Goal: Task Accomplishment & Management: Use online tool/utility

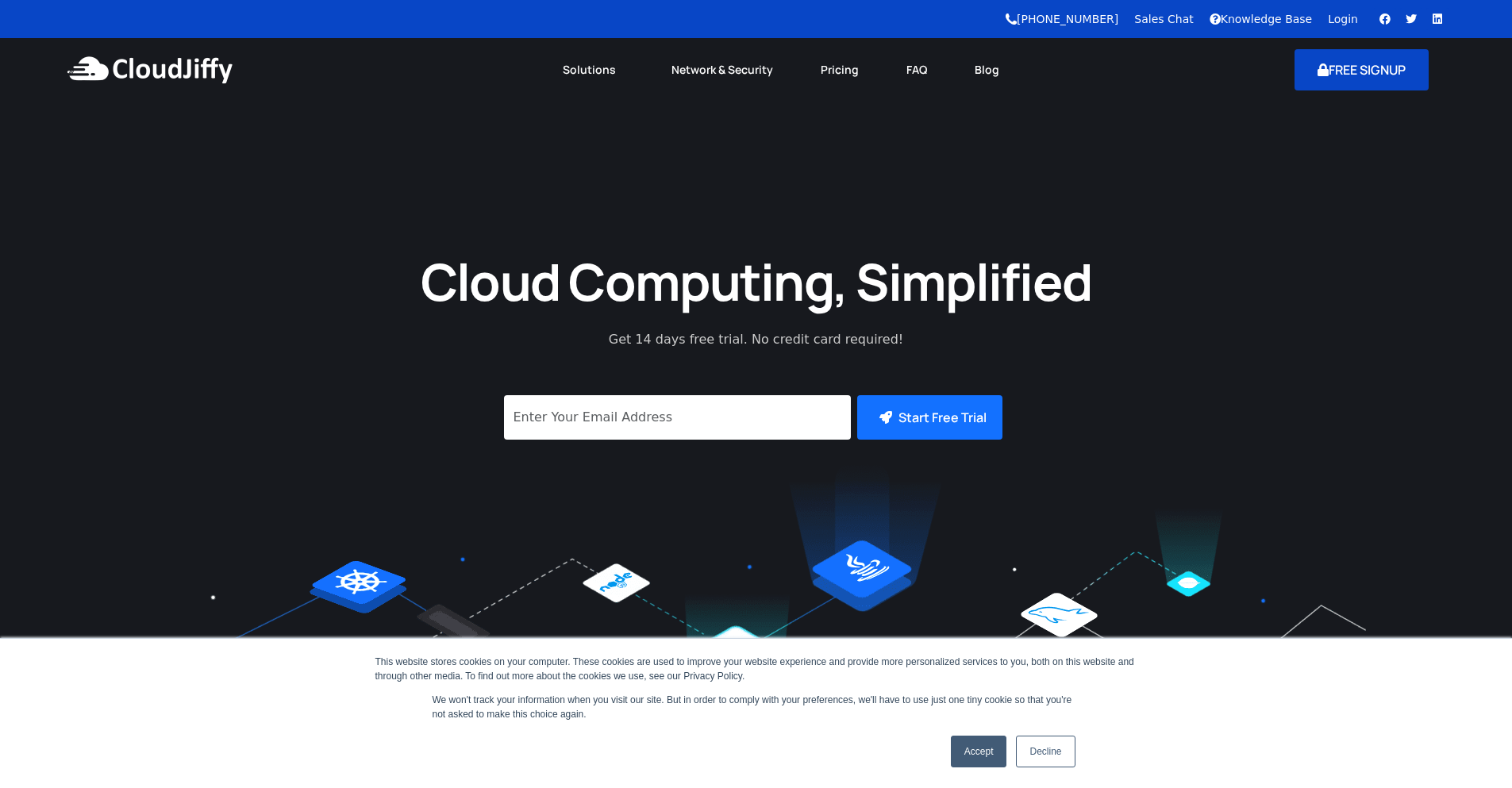
click at [1340, 70] on button "FREE SIGNUP" at bounding box center [1361, 70] width 134 height 41
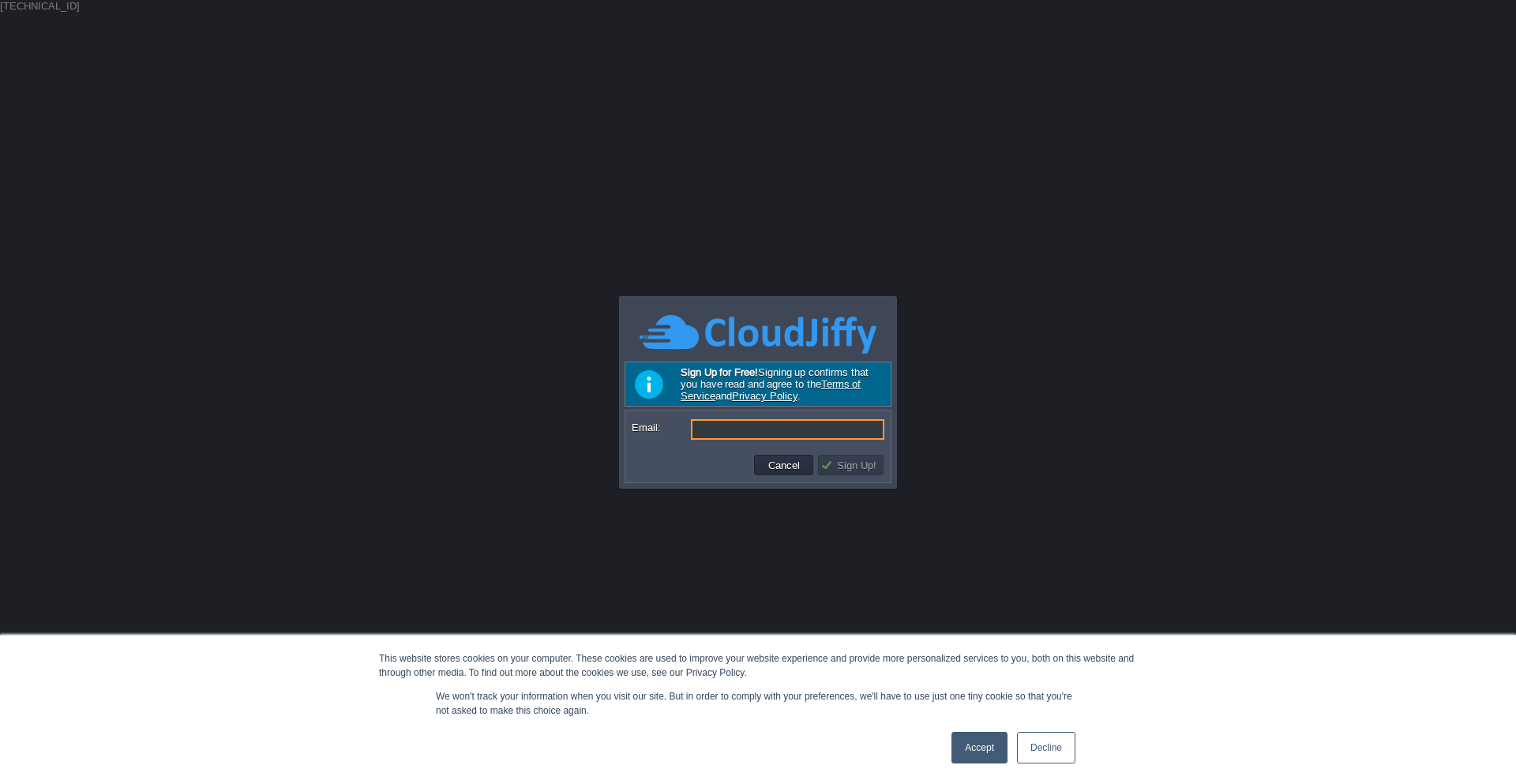
click at [759, 425] on input "Email:" at bounding box center [787, 430] width 194 height 21
type input "somnath.shinde@leapswitch.com"
click at [851, 464] on button "Sign Up!" at bounding box center [850, 466] width 61 height 14
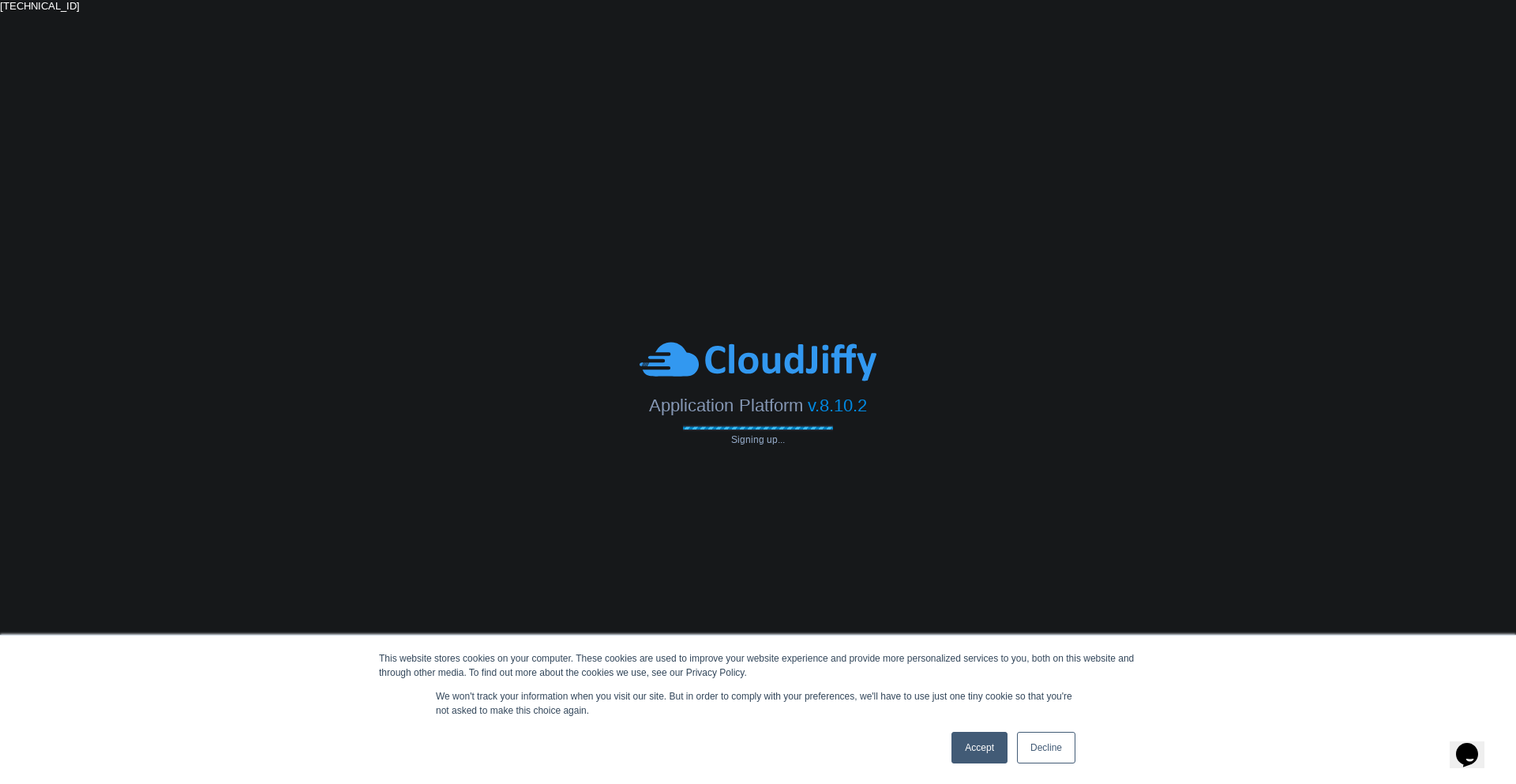
type input "[EMAIL_ADDRESS][DOMAIN_NAME]"
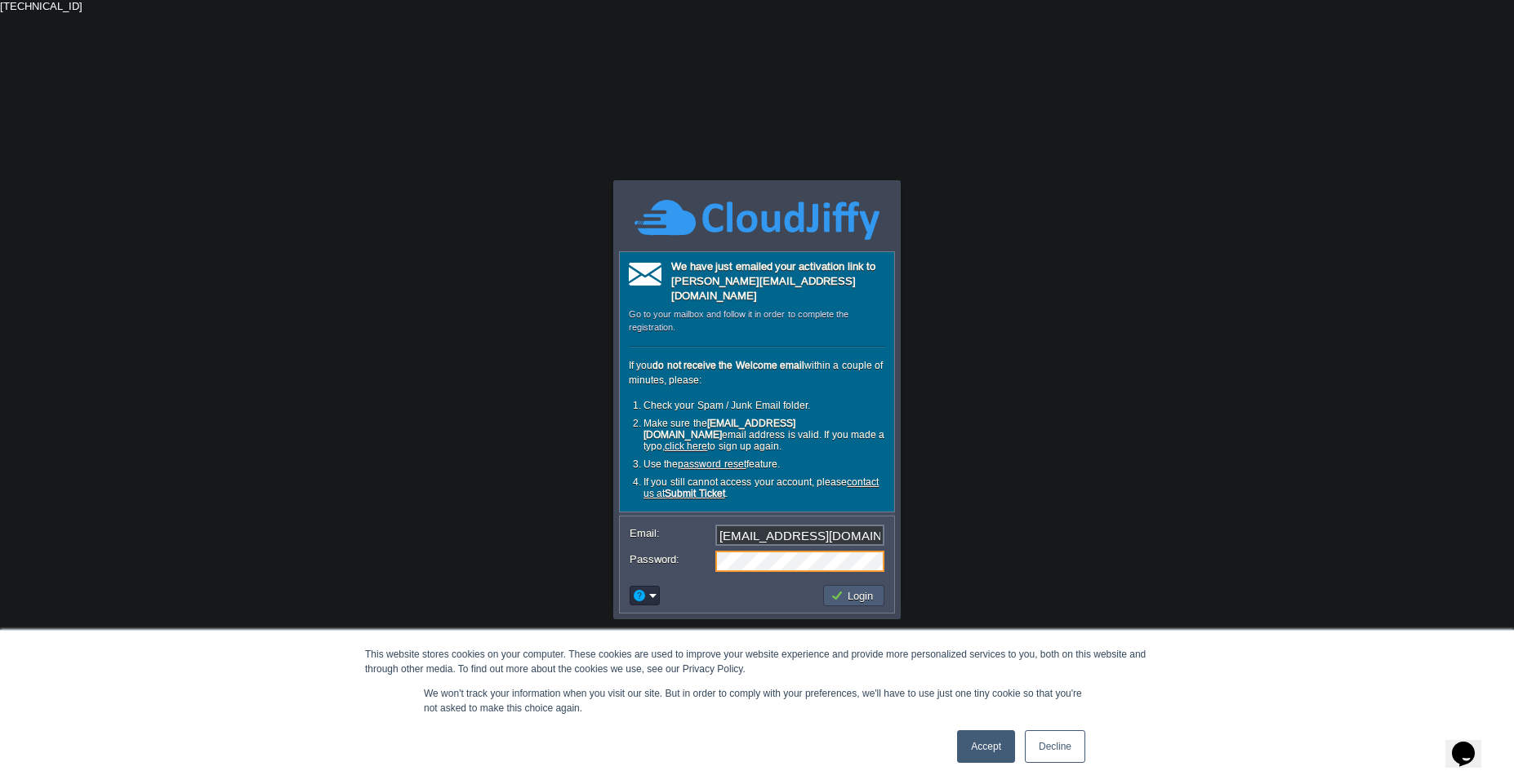
click at [848, 588] on button "Login" at bounding box center [854, 595] width 47 height 15
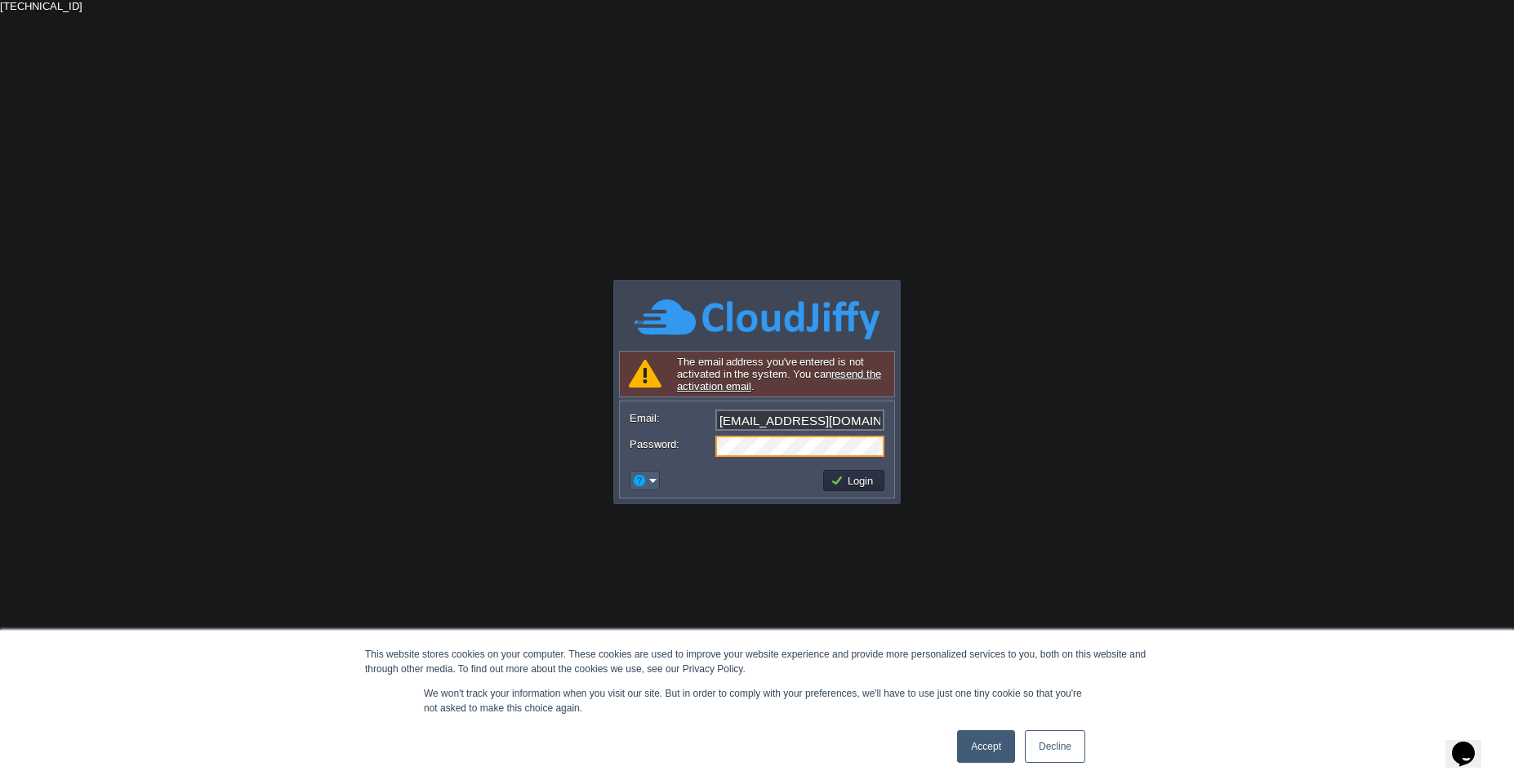
click at [654, 486] on em at bounding box center [644, 481] width 25 height 15
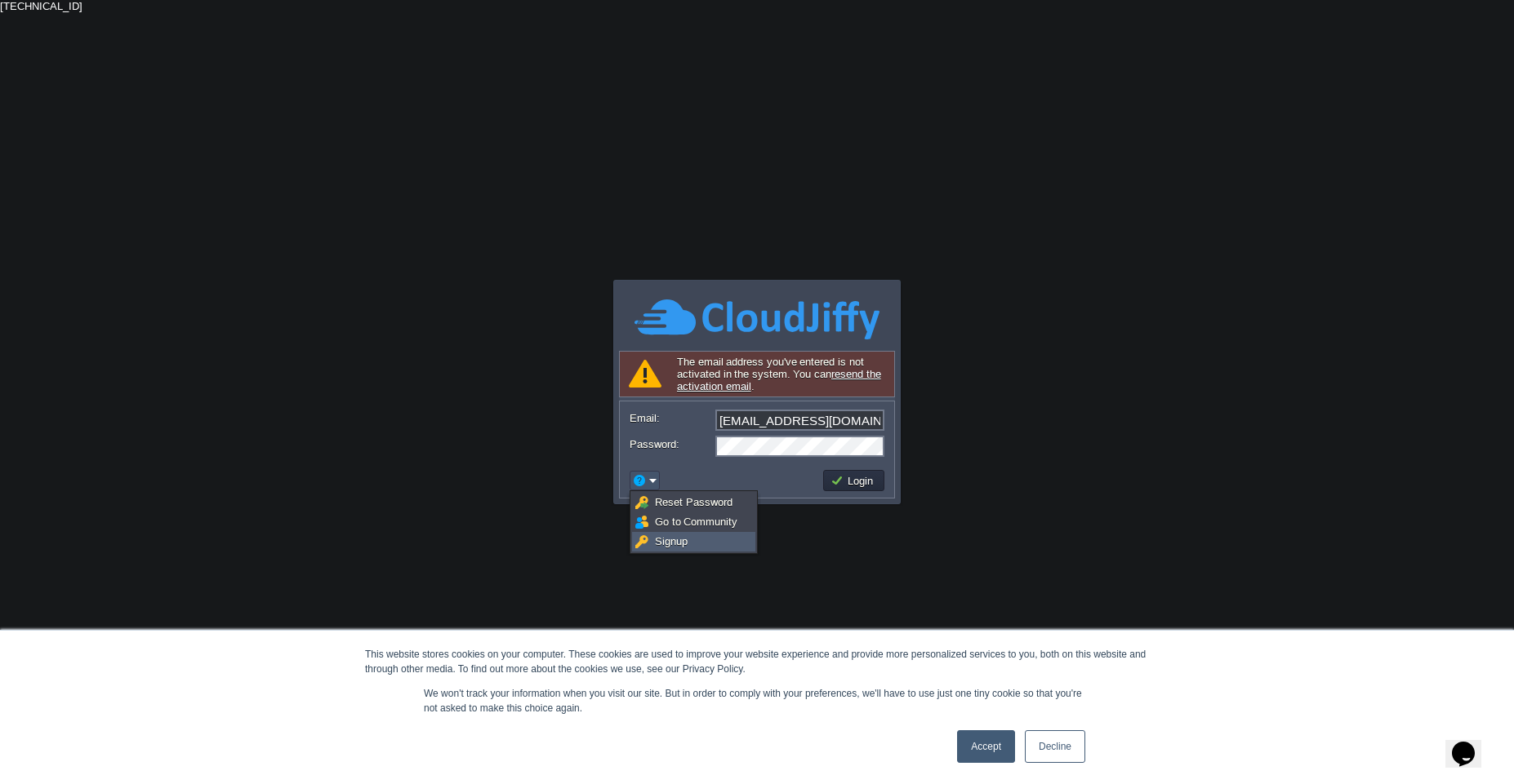
click at [693, 542] on link "Signup" at bounding box center [693, 541] width 122 height 18
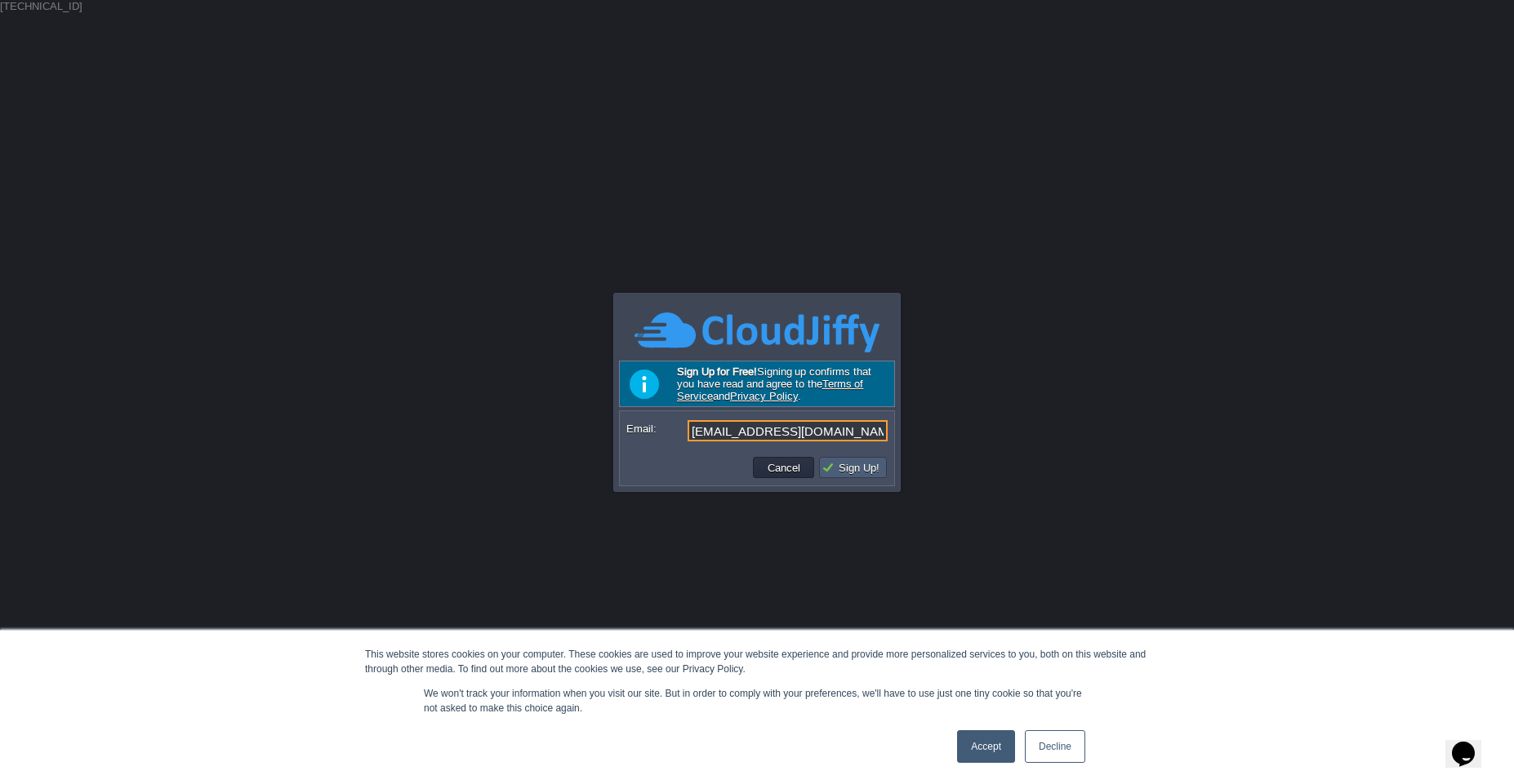
click at [859, 470] on button "Sign Up!" at bounding box center [852, 468] width 63 height 15
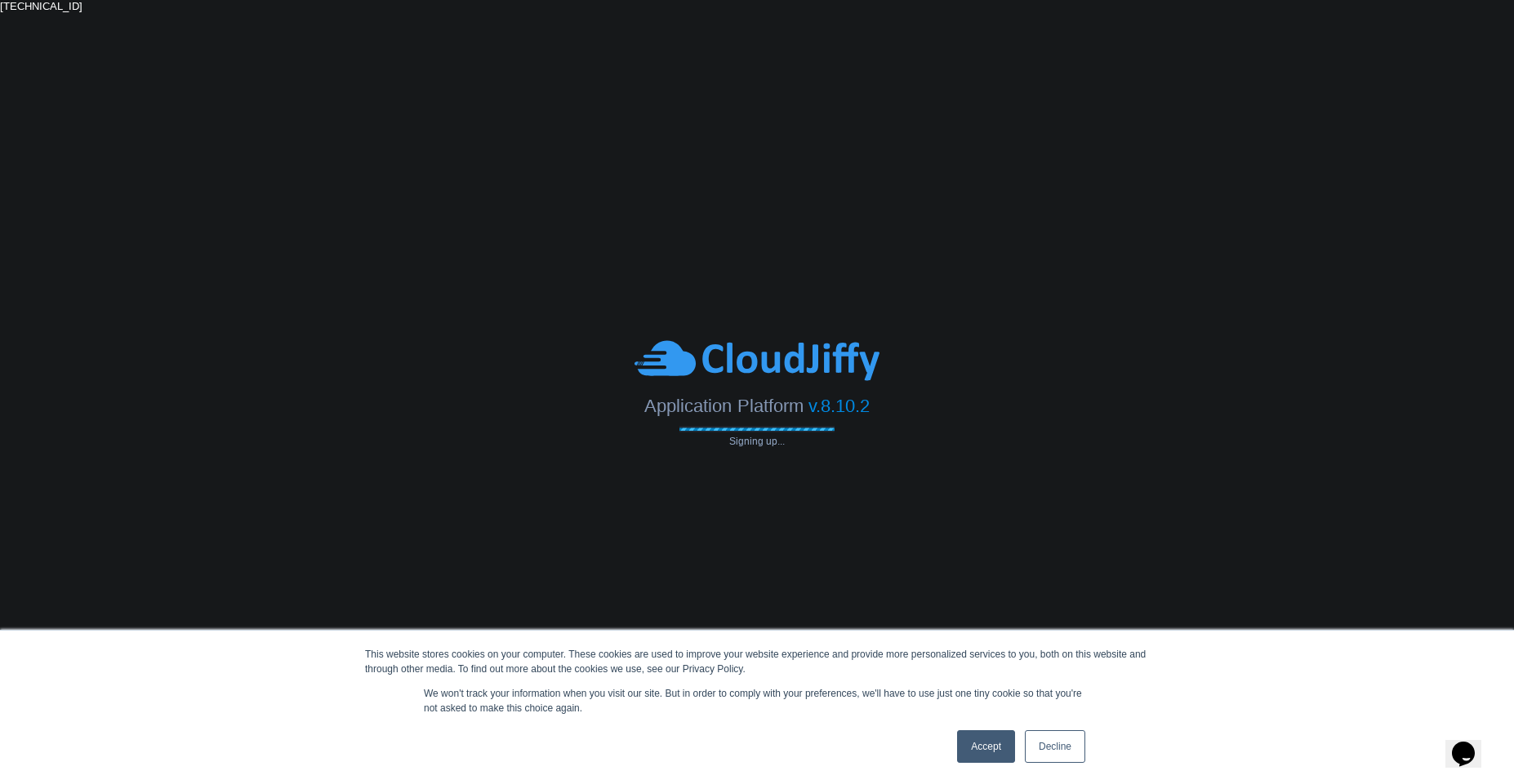
click at [981, 754] on link "Accept" at bounding box center [985, 746] width 58 height 33
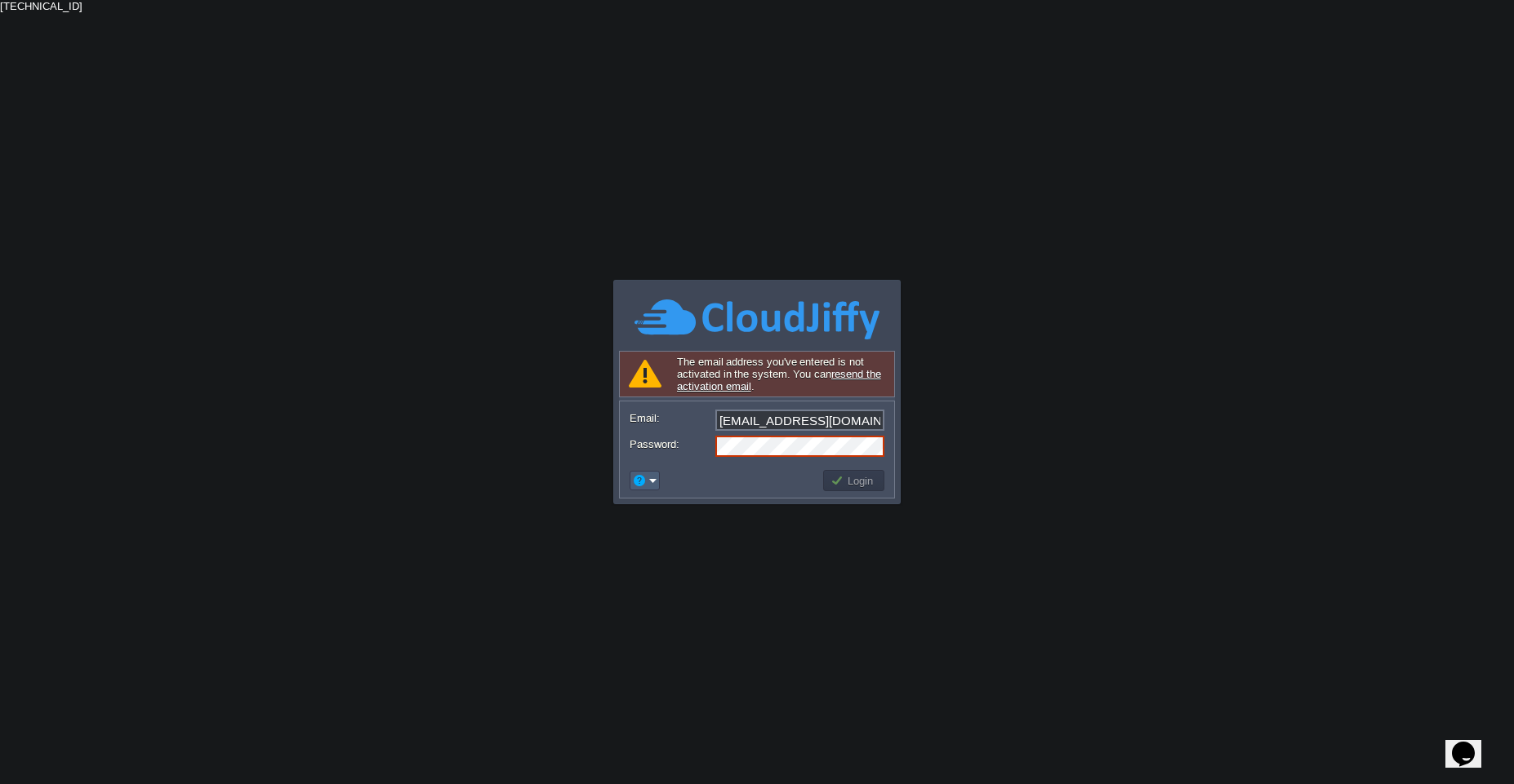
click at [649, 480] on em at bounding box center [644, 481] width 25 height 15
click at [664, 545] on span "Signup" at bounding box center [671, 541] width 33 height 12
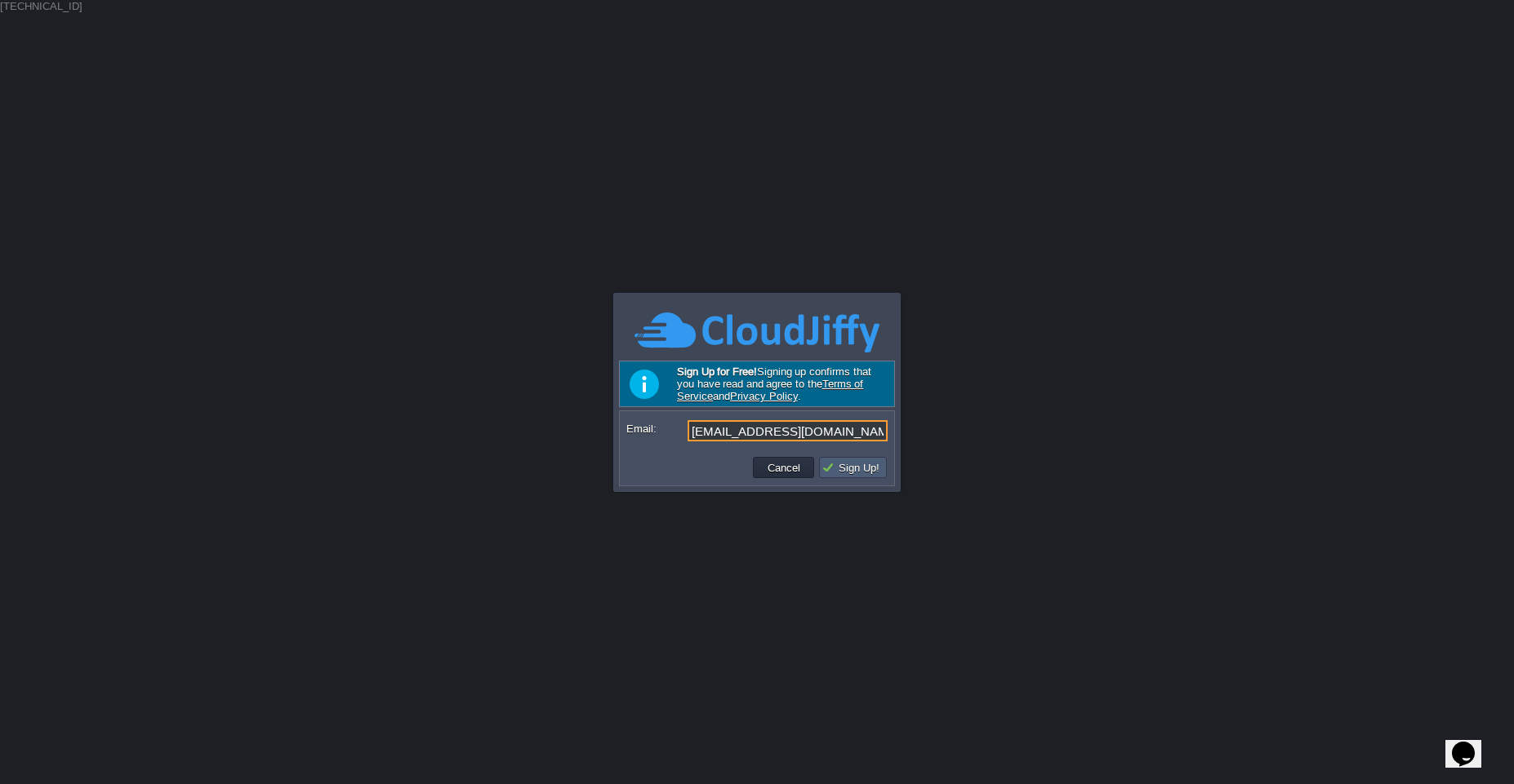
click at [846, 472] on button "Sign Up!" at bounding box center [852, 468] width 63 height 15
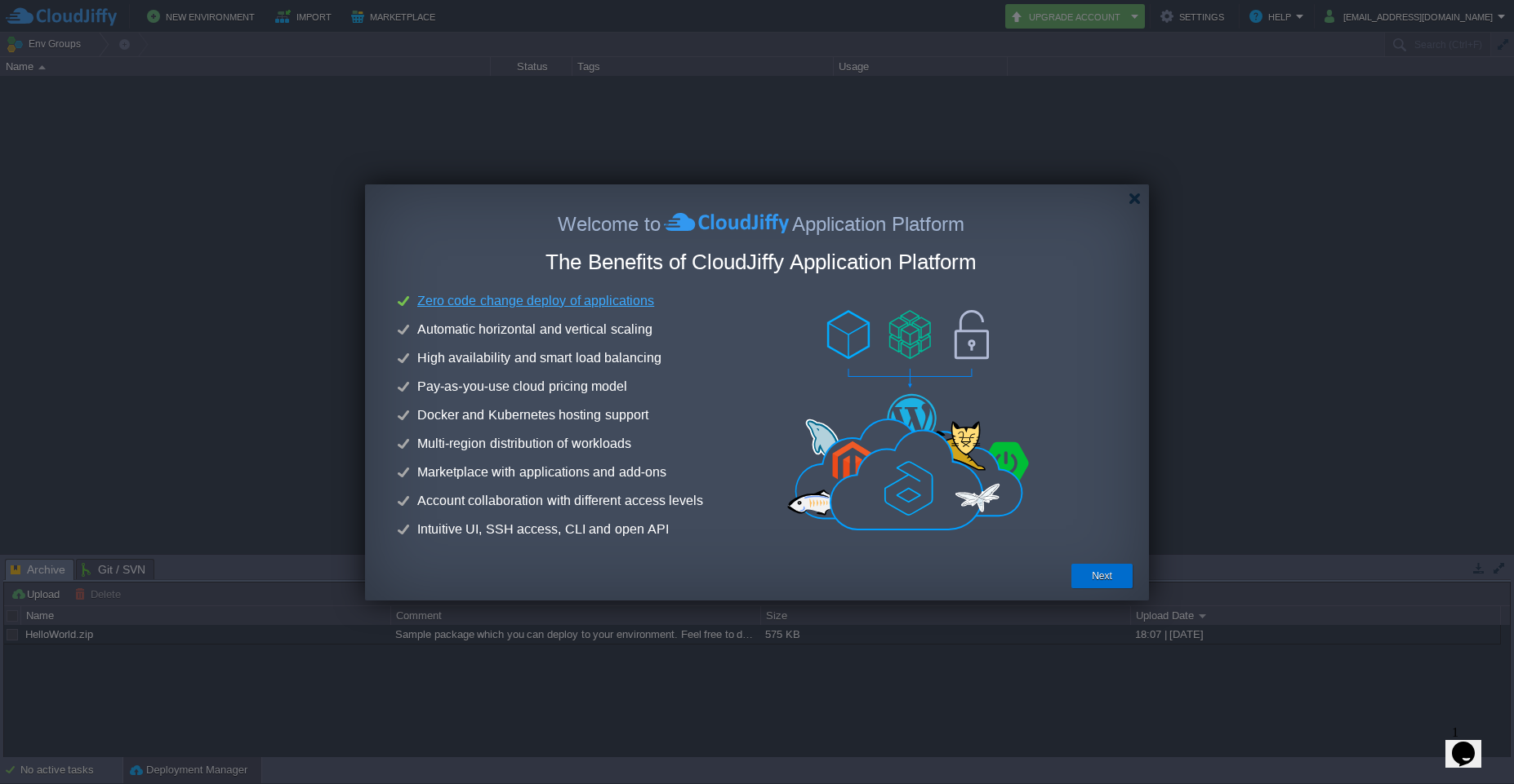
click at [1105, 575] on button "Next" at bounding box center [1101, 576] width 20 height 16
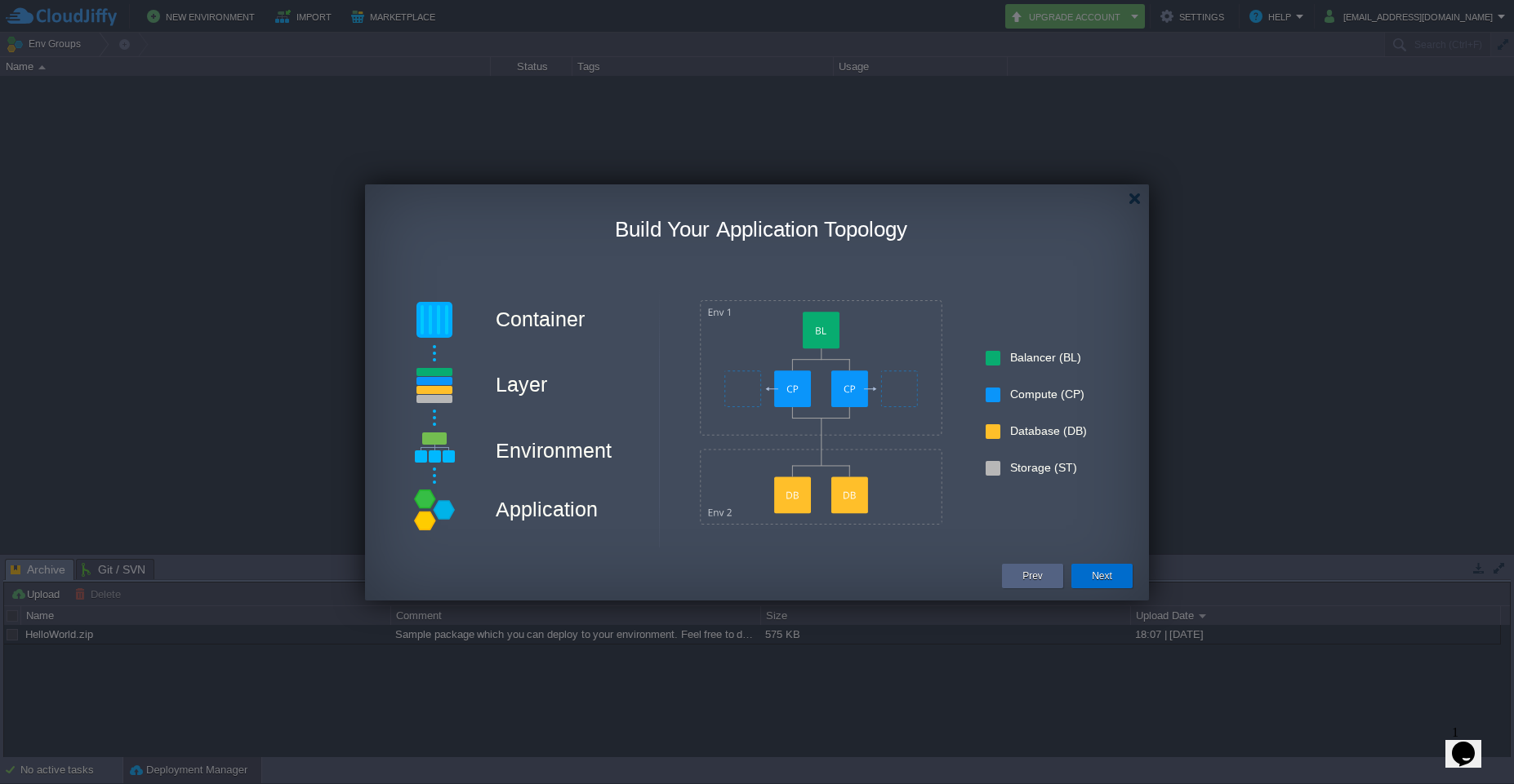
click at [1096, 577] on button "Next" at bounding box center [1101, 576] width 20 height 16
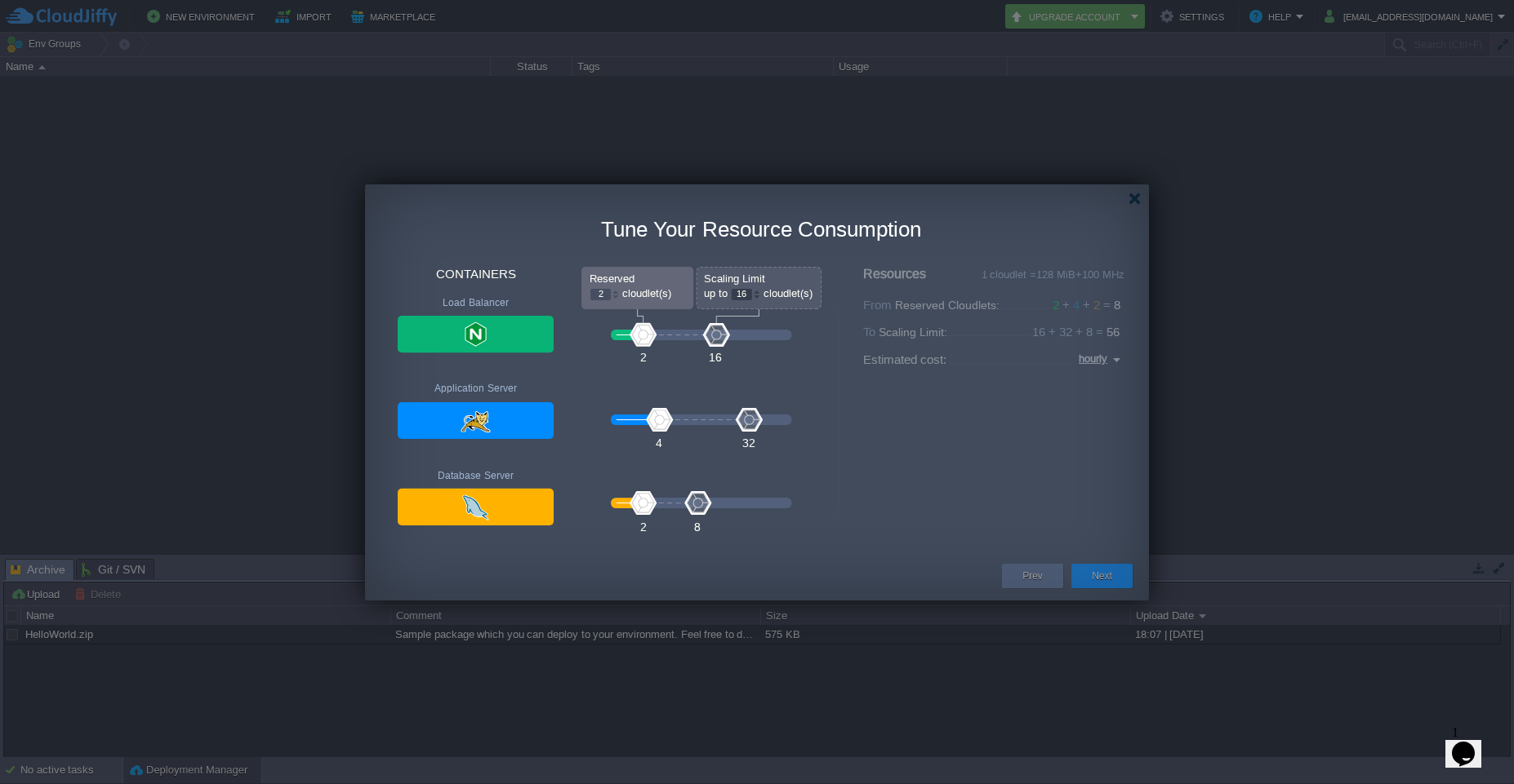
click at [1106, 575] on button "Next" at bounding box center [1101, 576] width 20 height 16
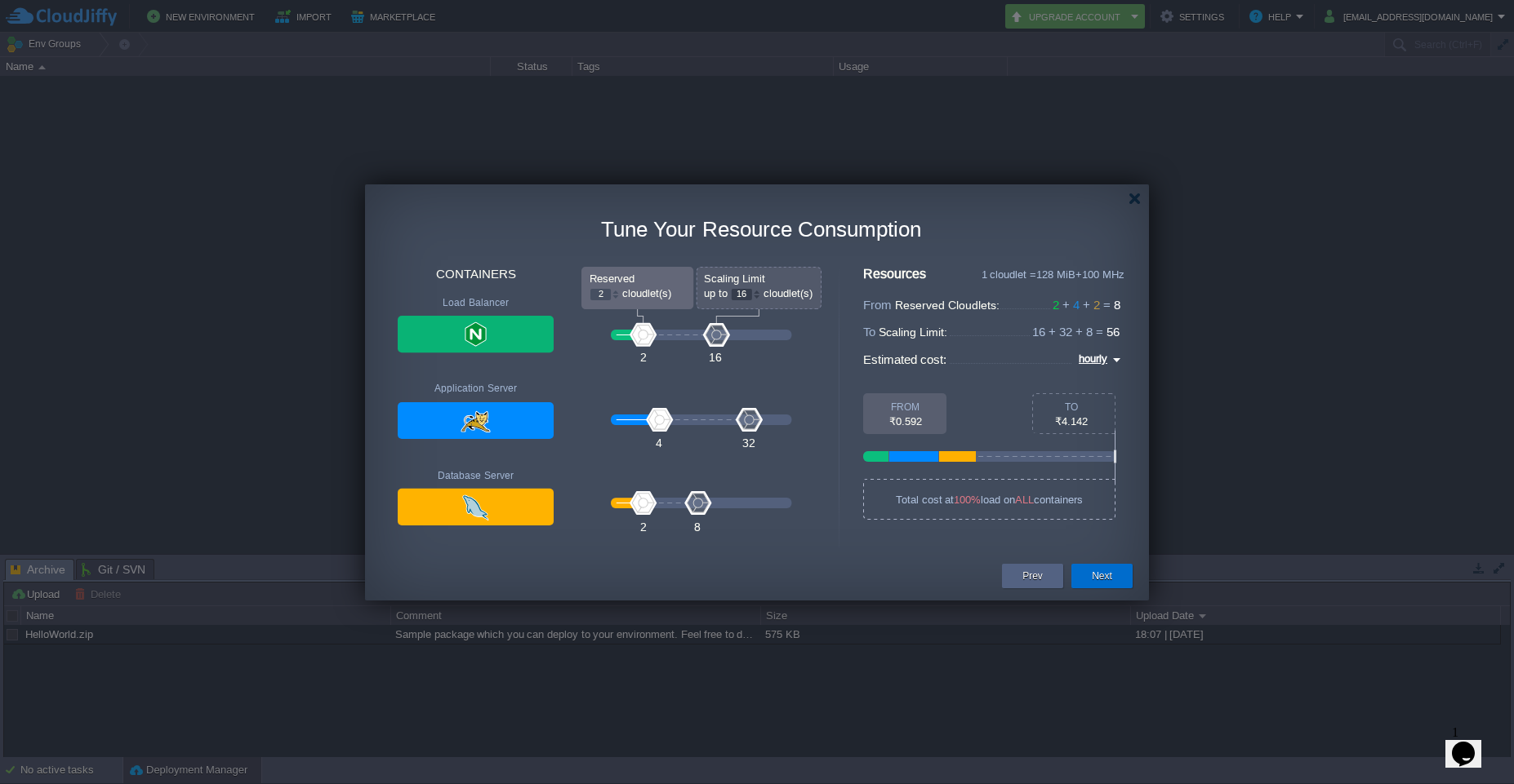
click at [1096, 578] on button "Next" at bounding box center [1101, 576] width 20 height 16
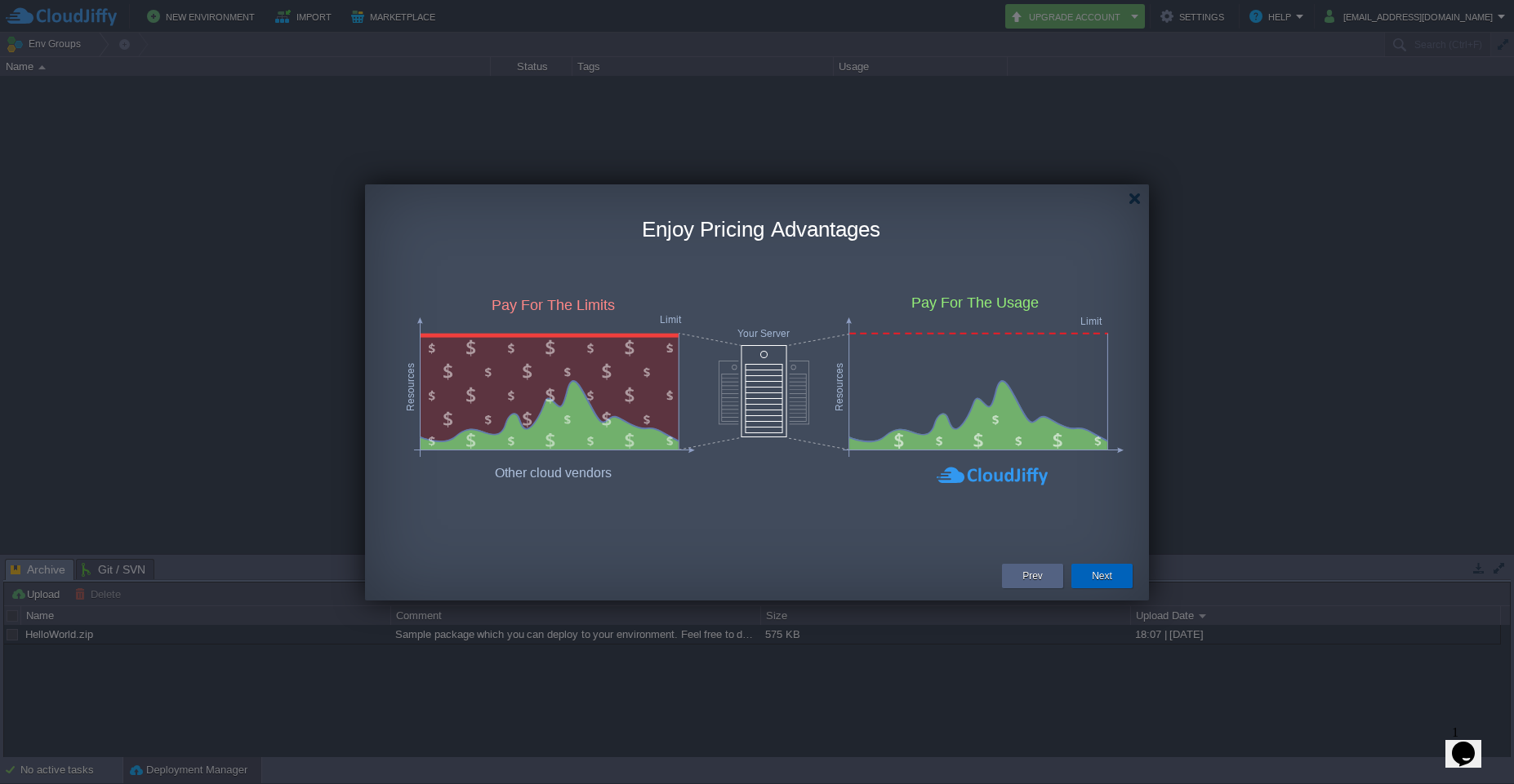
click at [1118, 578] on div "Next" at bounding box center [1101, 576] width 37 height 24
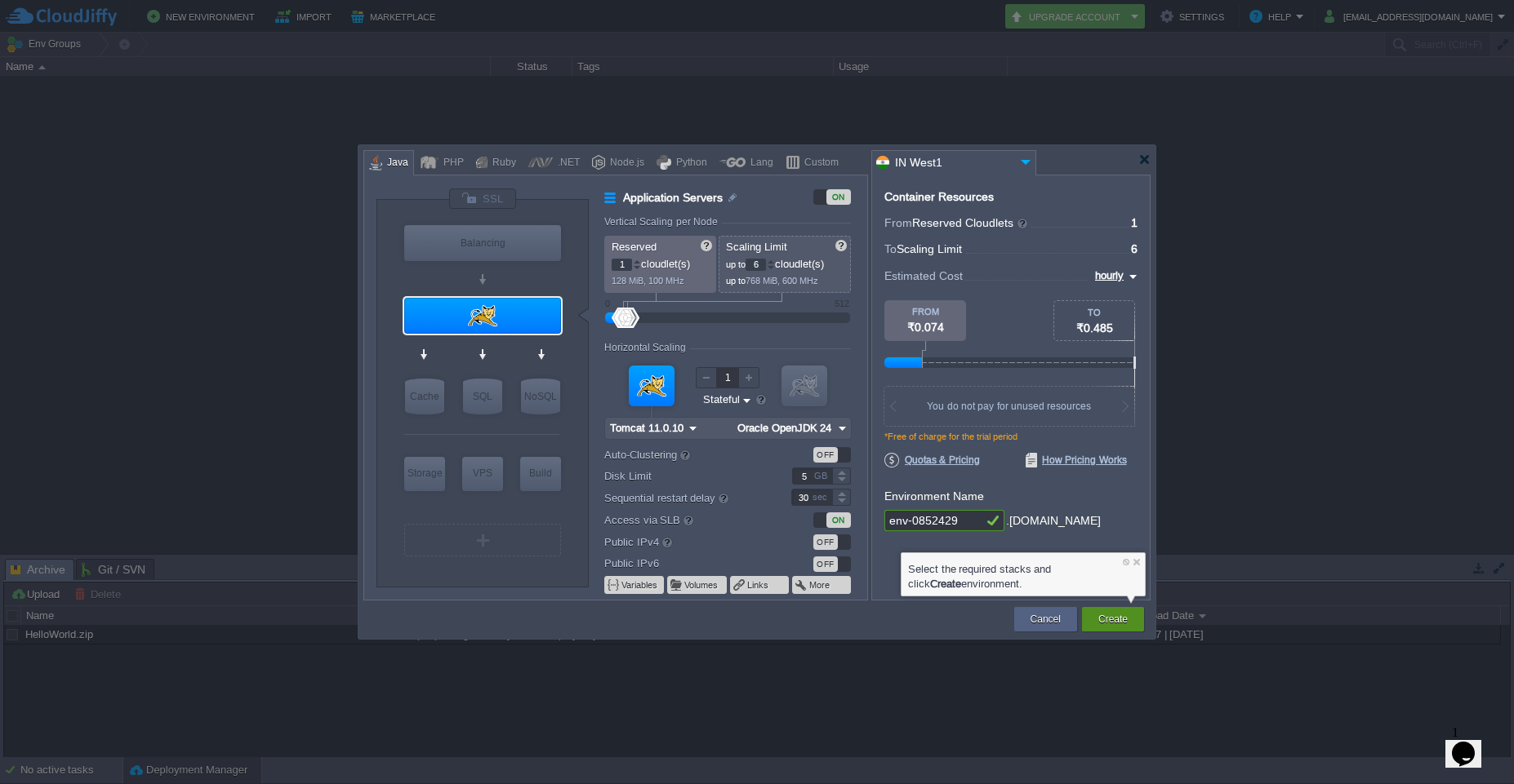
click at [1117, 622] on button "Create" at bounding box center [1113, 619] width 29 height 16
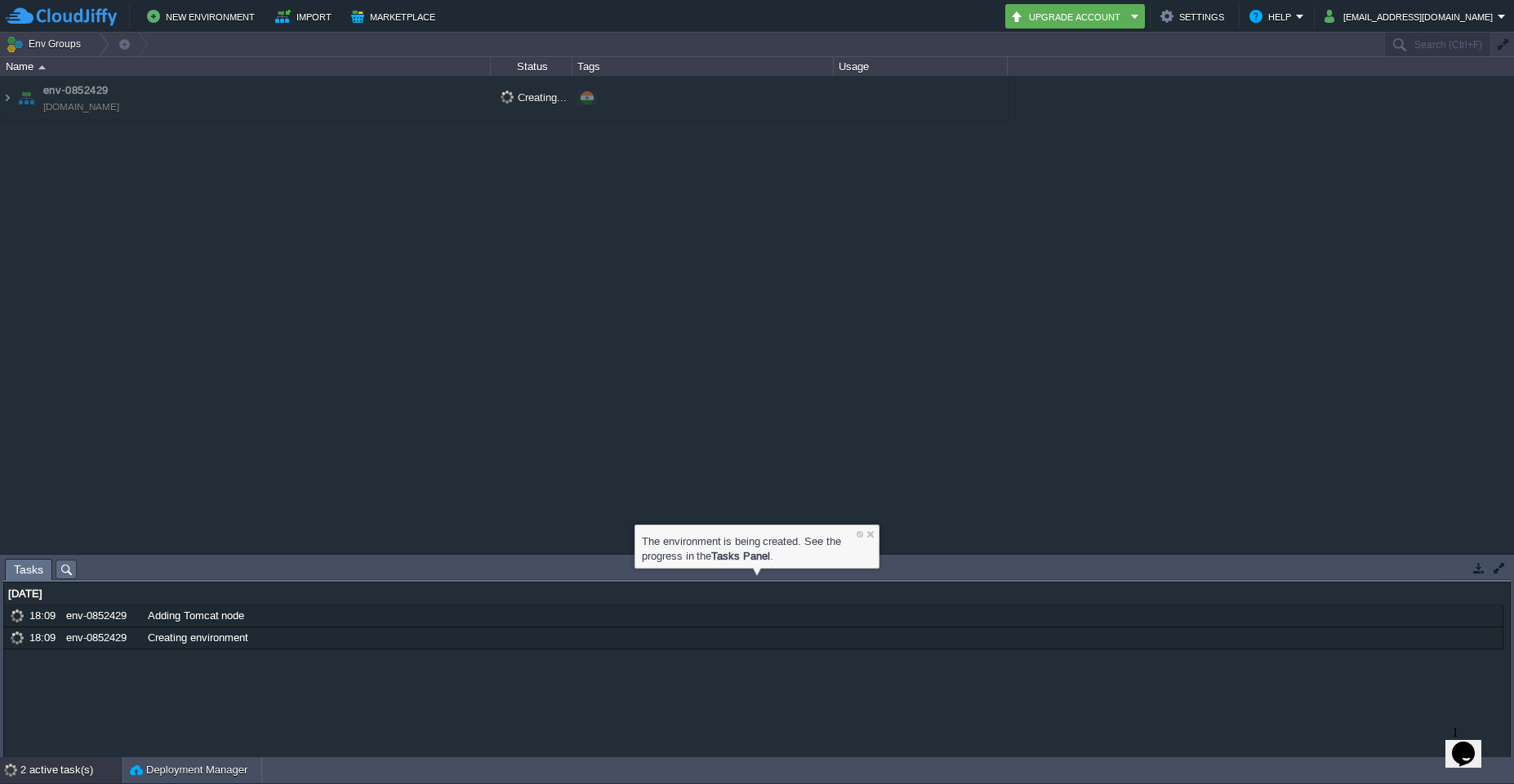
click at [662, 444] on div "env-0852429 env-0852429.cloudjiffy.net Creating... + Add to Env Group" at bounding box center [757, 315] width 1514 height 479
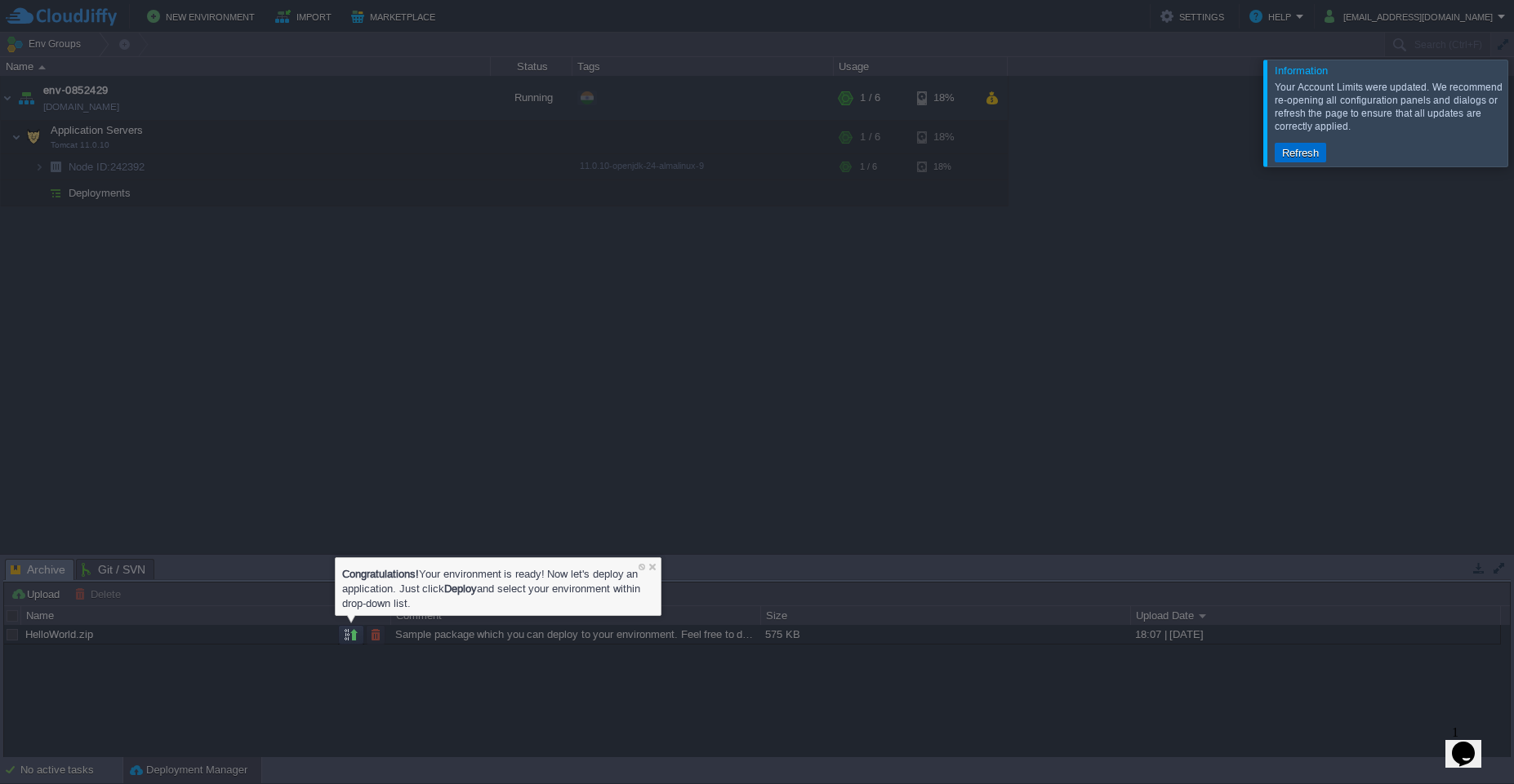
click at [1287, 158] on button "Refresh" at bounding box center [1300, 153] width 47 height 15
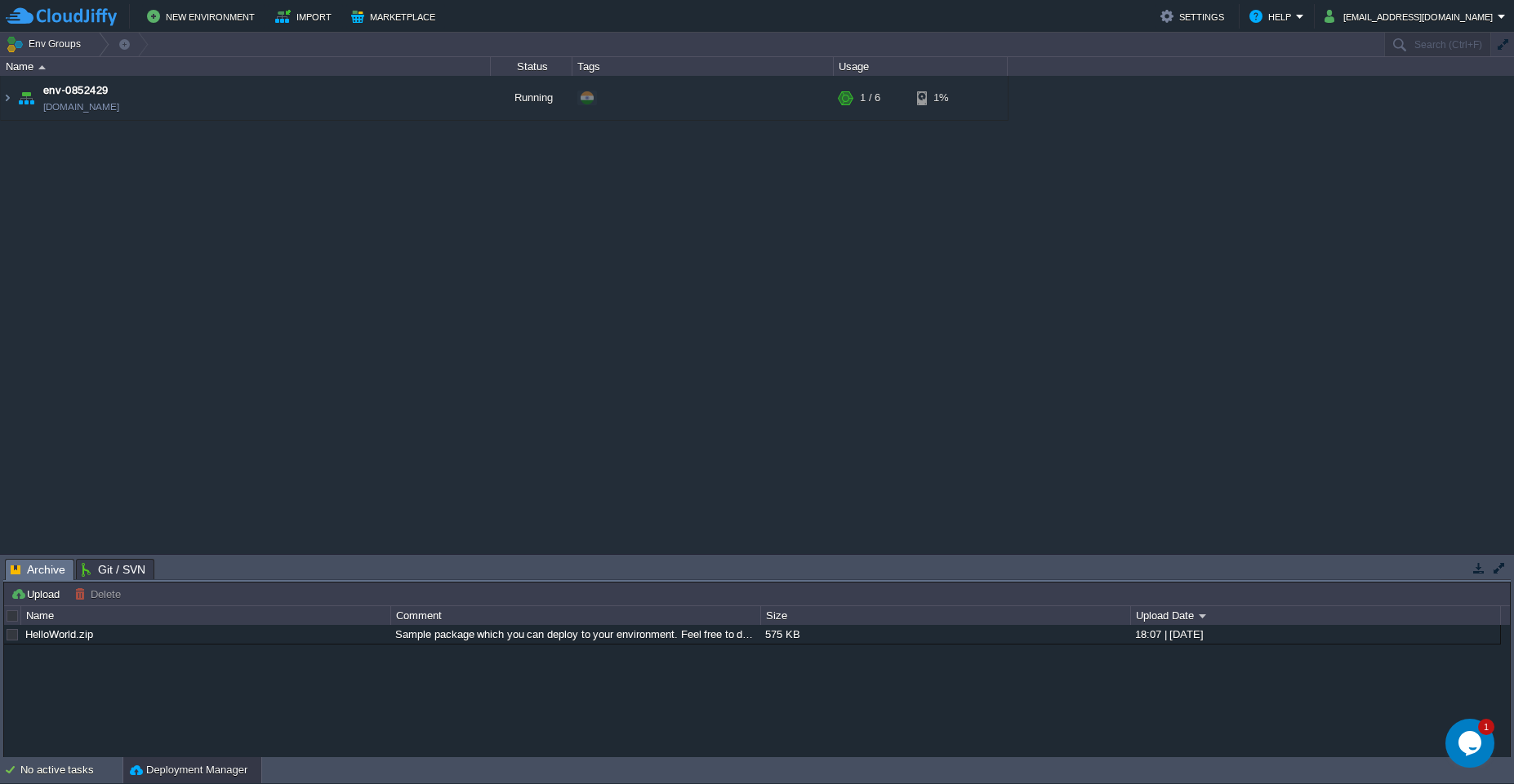
click at [1476, 752] on icon "Opens Chat This icon Opens the chat window." at bounding box center [1470, 743] width 26 height 26
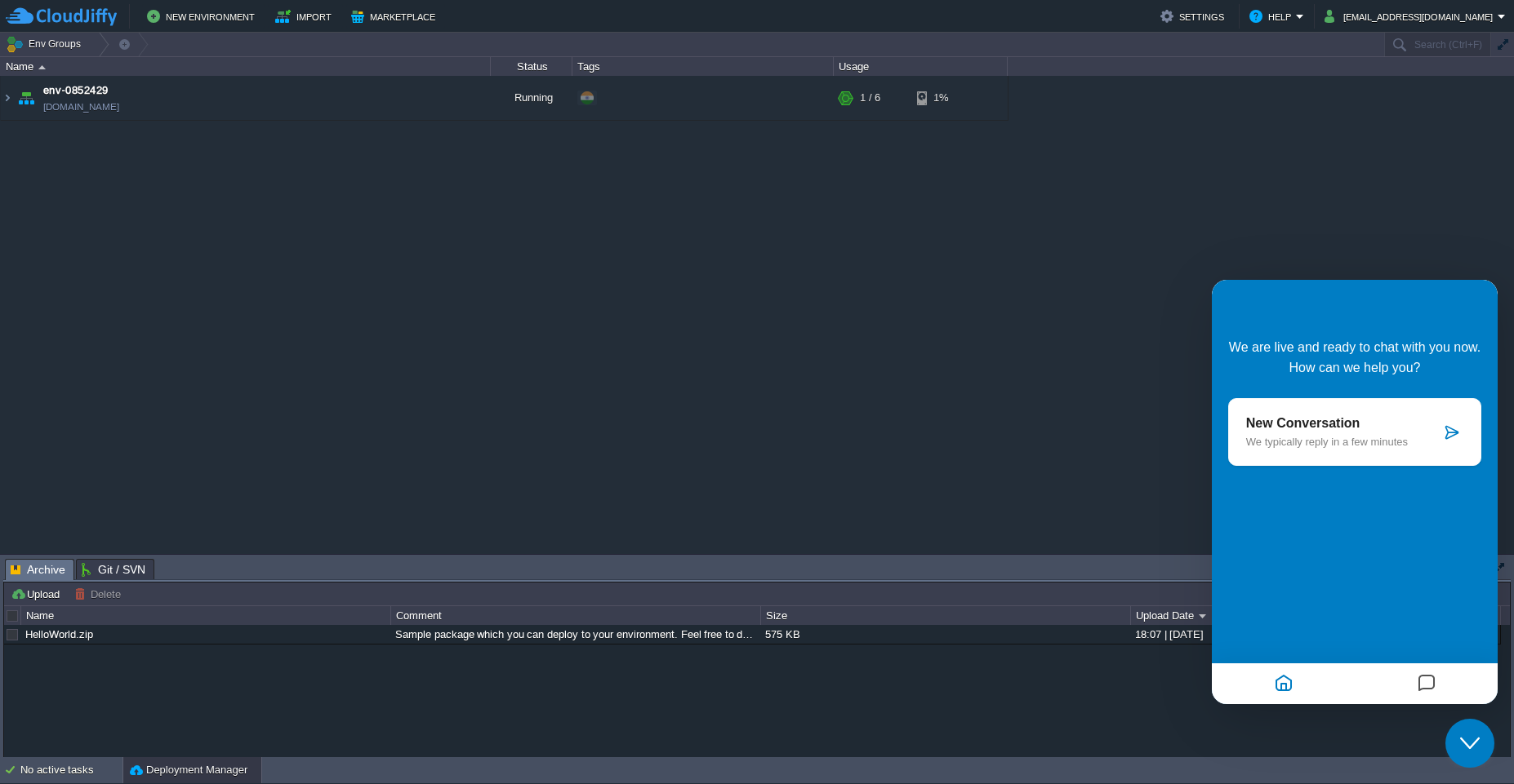
click at [985, 395] on div "env-0852429 [DOMAIN_NAME] Running + Add to Env Group RAM 14% CPU 1% 1 / 6 1%" at bounding box center [757, 315] width 1514 height 479
click at [15, 100] on img at bounding box center [26, 98] width 23 height 44
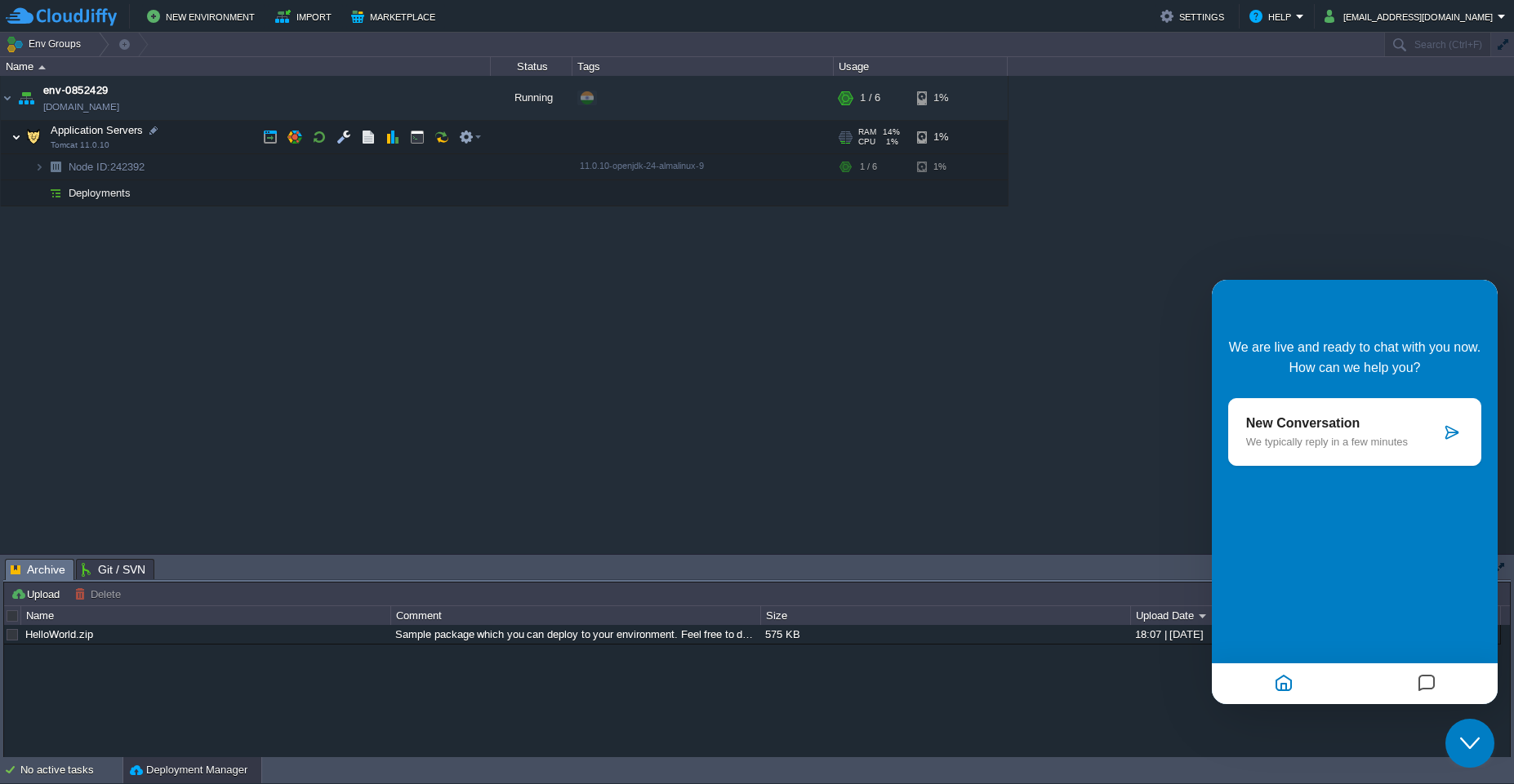
click at [17, 140] on img at bounding box center [16, 137] width 10 height 33
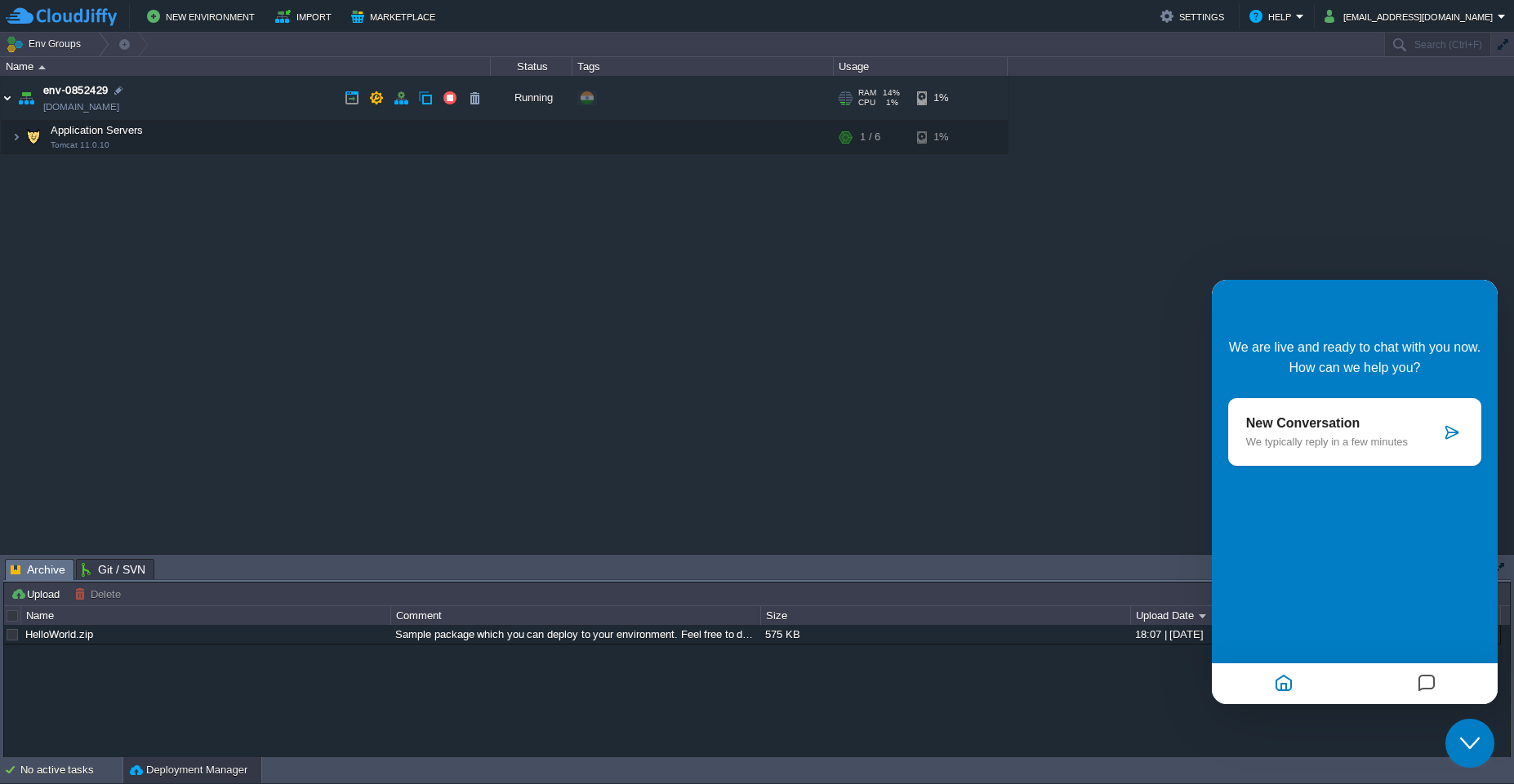
click at [8, 94] on img at bounding box center [7, 98] width 13 height 44
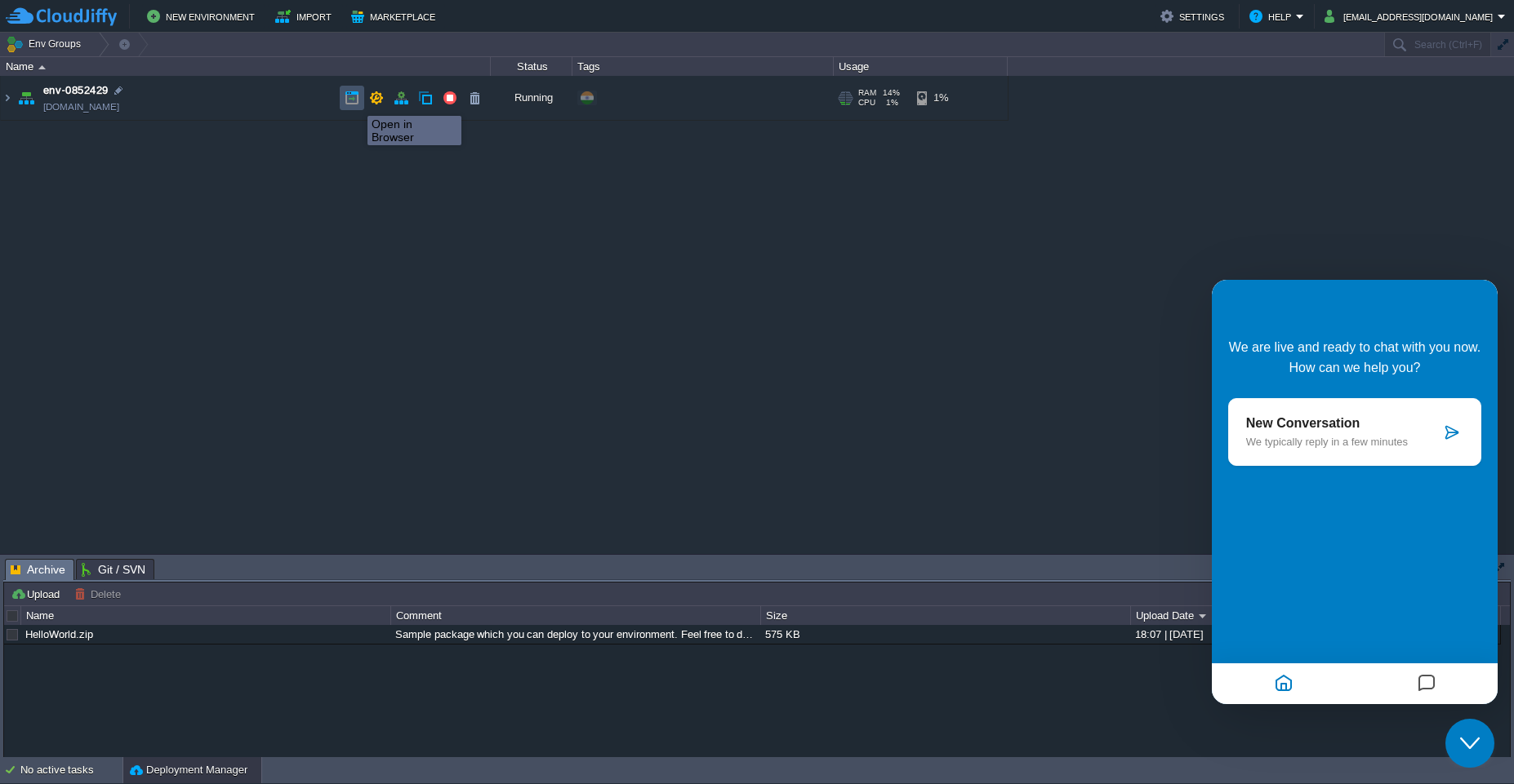
click at [355, 101] on button "button" at bounding box center [352, 98] width 15 height 15
click at [223, 20] on button "New Environment" at bounding box center [203, 16] width 113 height 20
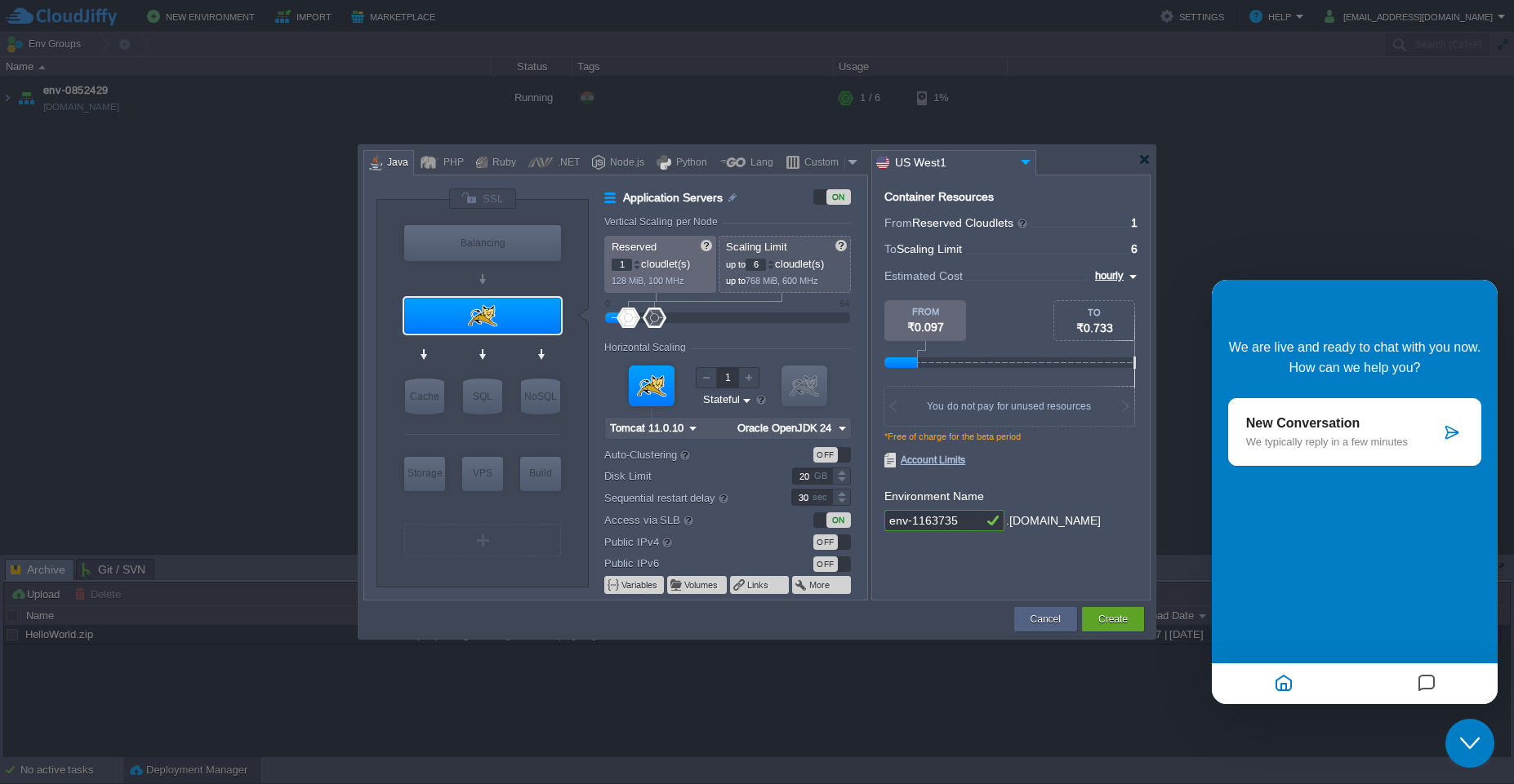
type input "NGINX 1.28.0"
